Goal: Information Seeking & Learning: Learn about a topic

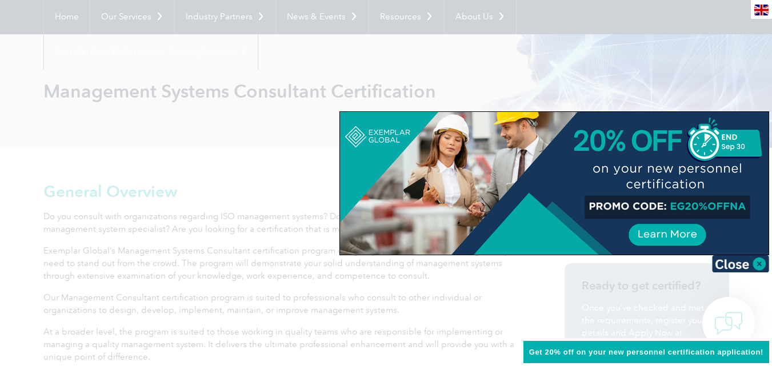
scroll to position [171, 0]
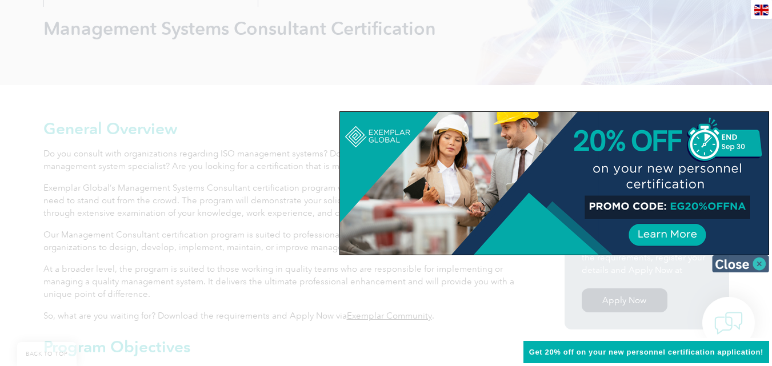
click at [758, 259] on img at bounding box center [740, 263] width 57 height 17
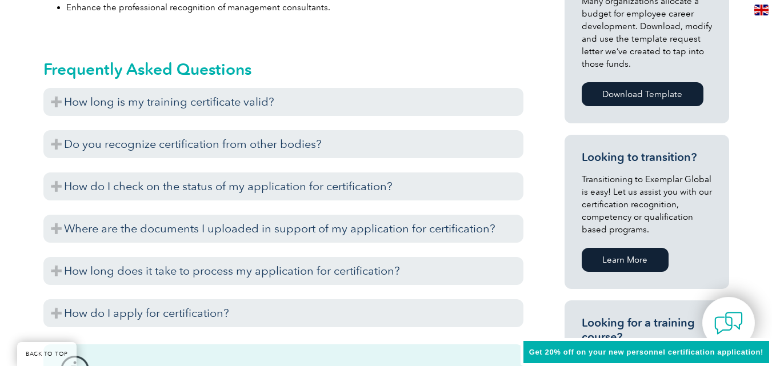
scroll to position [571, 0]
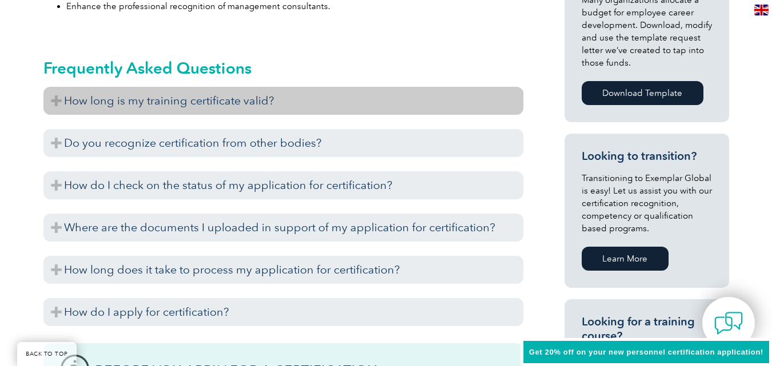
click at [112, 91] on h3 "How long is my training certificate valid?" at bounding box center [283, 101] width 480 height 28
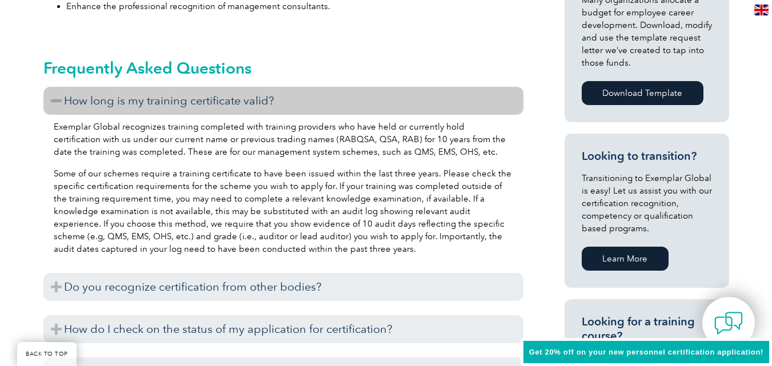
click at [112, 91] on h3 "How long is my training certificate valid?" at bounding box center [283, 101] width 480 height 28
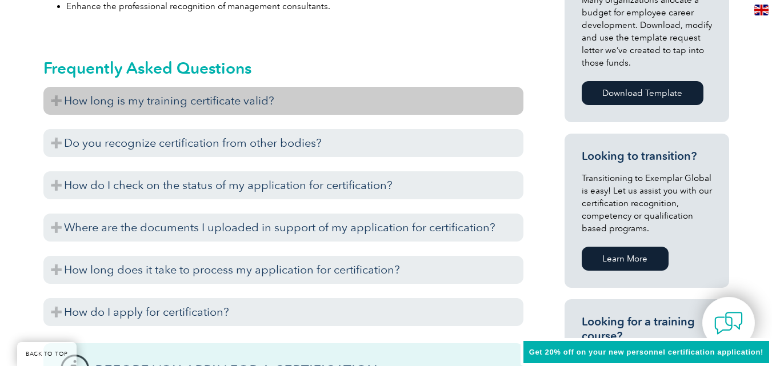
click at [112, 91] on h3 "How long is my training certificate valid?" at bounding box center [283, 101] width 480 height 28
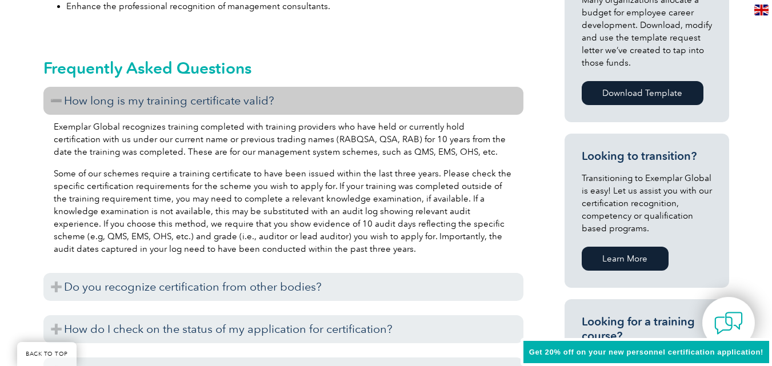
click at [99, 100] on h3 "How long is my training certificate valid?" at bounding box center [283, 101] width 480 height 28
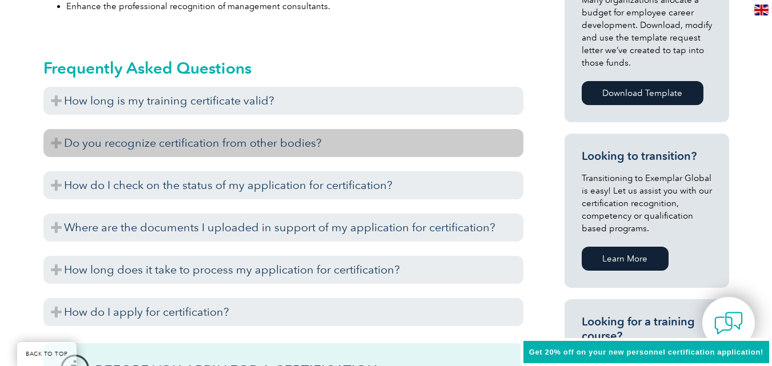
click at [88, 147] on h3 "Do you recognize certification from other bodies?" at bounding box center [283, 143] width 480 height 28
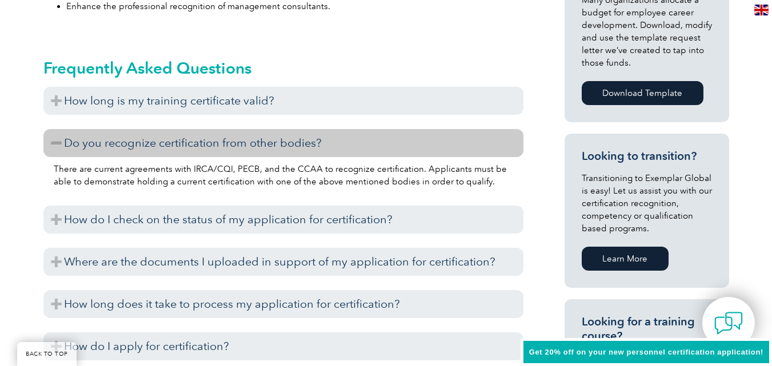
click at [98, 142] on h3 "Do you recognize certification from other bodies?" at bounding box center [283, 143] width 480 height 28
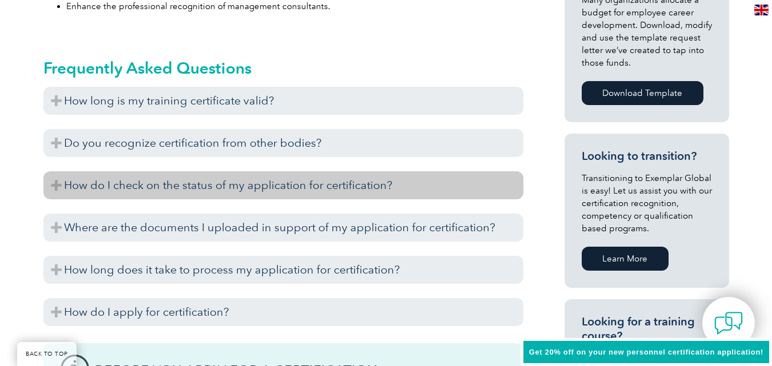
click at [106, 186] on h3 "How do I check on the status of my application for certification?" at bounding box center [283, 185] width 480 height 28
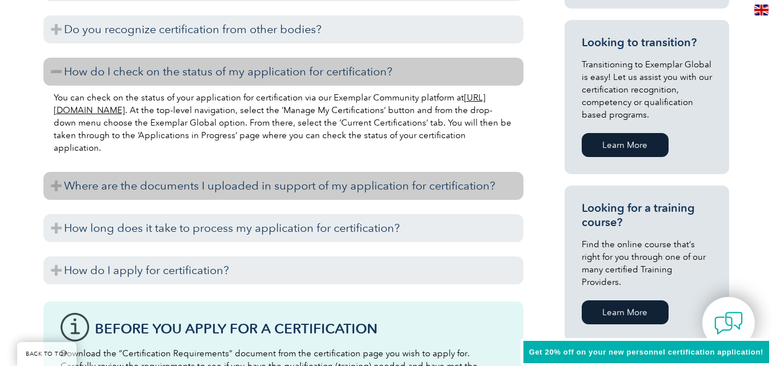
scroll to position [686, 0]
click at [123, 180] on h3 "Where are the documents I uploaded in support of my application for certificati…" at bounding box center [283, 185] width 480 height 28
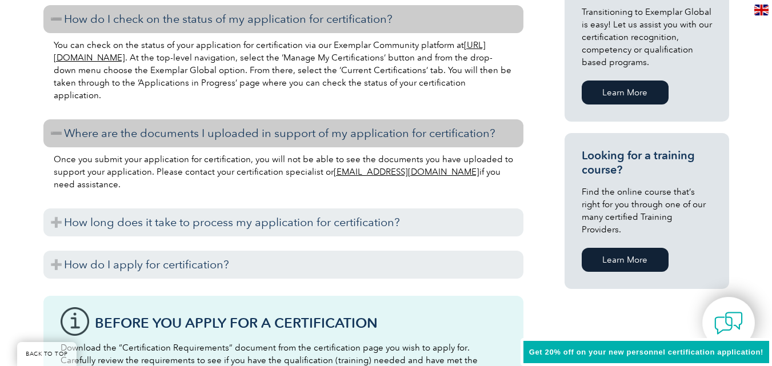
scroll to position [800, 0]
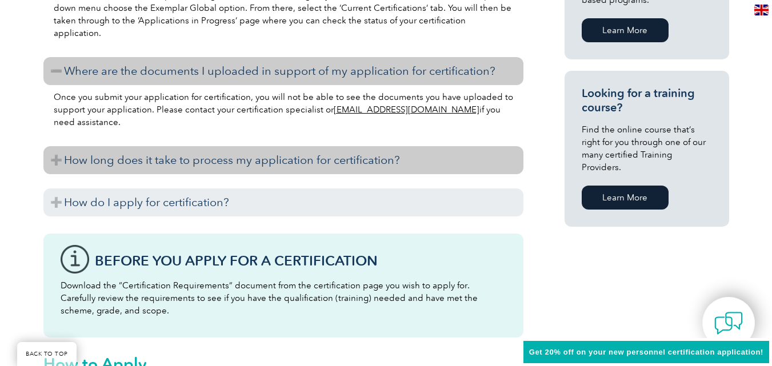
click at [135, 165] on h3 "How long does it take to process my application for certification?" at bounding box center [283, 160] width 480 height 28
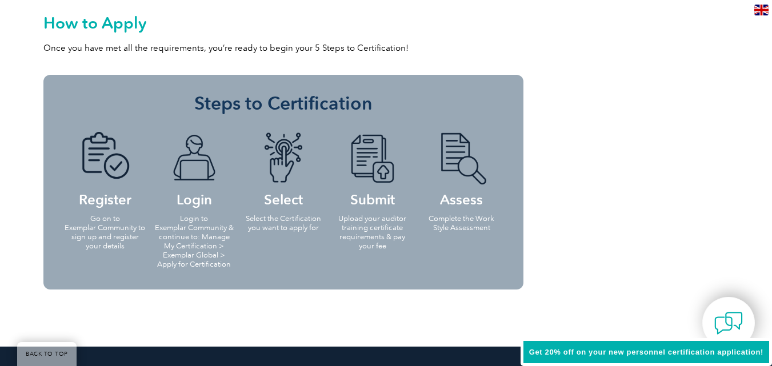
scroll to position [1200, 0]
